Goal: Transaction & Acquisition: Purchase product/service

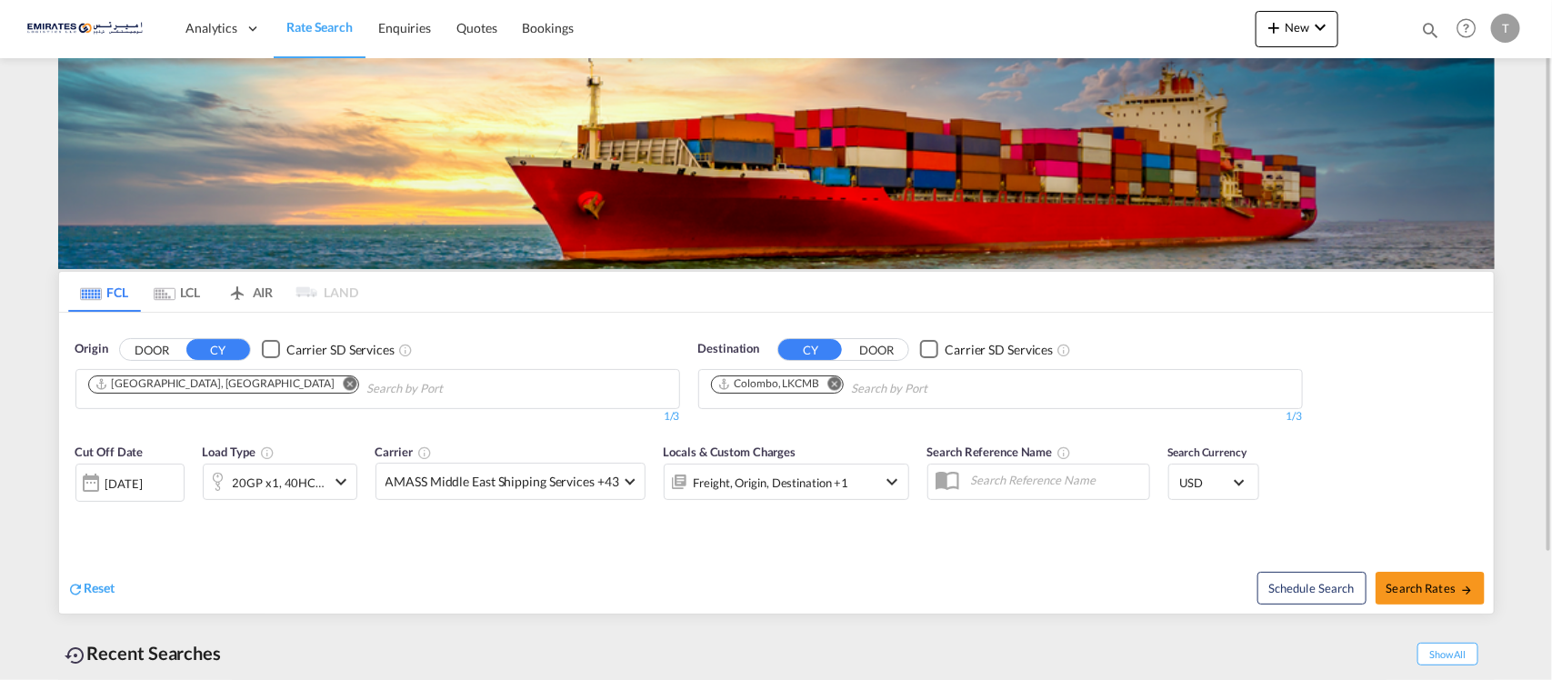
click at [834, 386] on md-icon "Remove" at bounding box center [834, 383] width 14 height 14
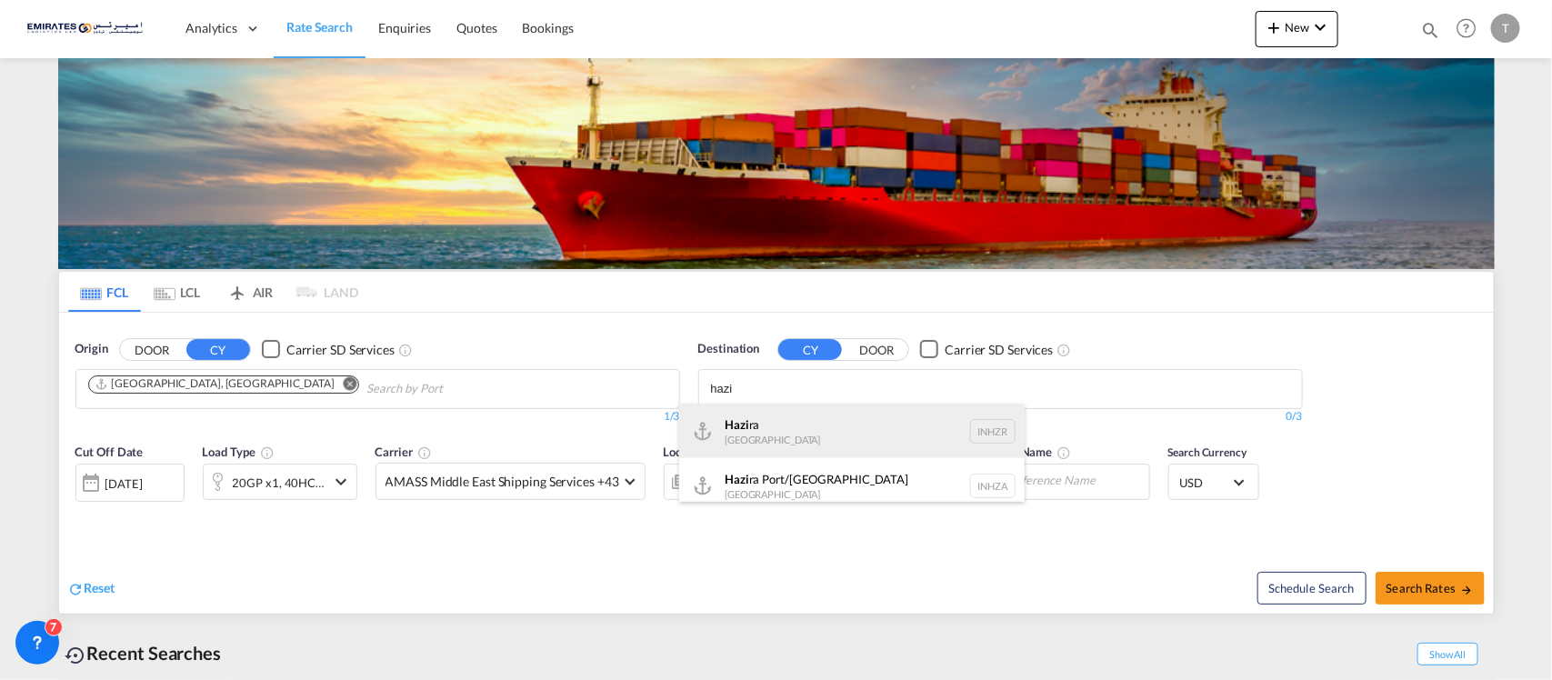
type input "hazi"
click at [757, 429] on div "[PERSON_NAME] [GEOGRAPHIC_DATA] INHZR" at bounding box center [851, 431] width 345 height 55
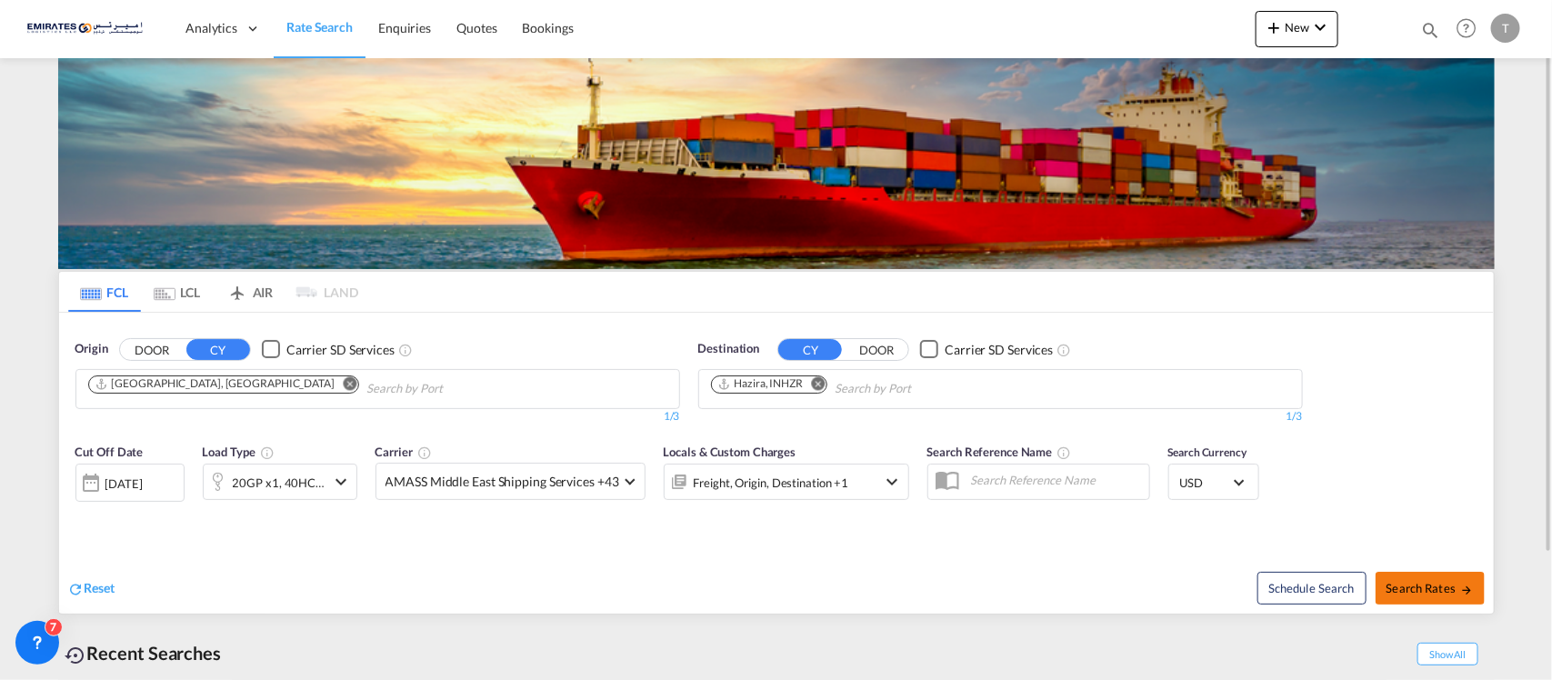
click at [1407, 588] on span "Search Rates" at bounding box center [1429, 588] width 87 height 15
type input "AEJEA to INHZR / [DATE]"
